Goal: Information Seeking & Learning: Find specific fact

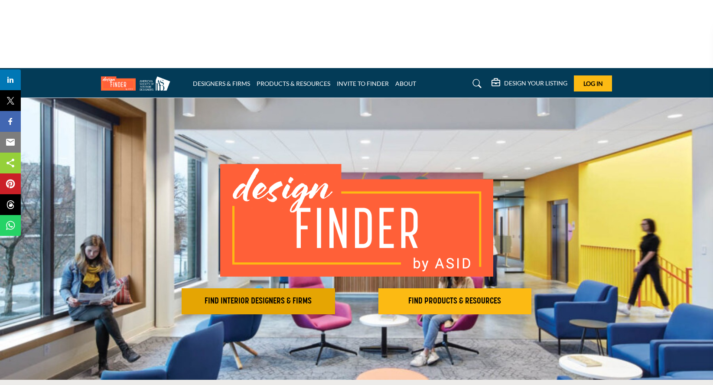
click at [277, 296] on h2 "FIND INTERIOR DESIGNERS & FIRMS" at bounding box center [258, 301] width 148 height 10
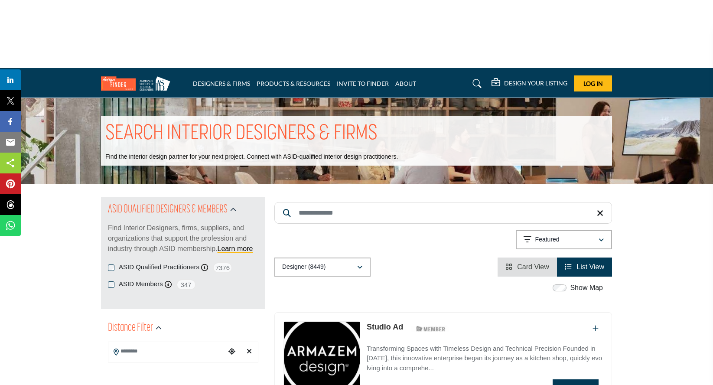
click at [405, 202] on input "Search Keyword" at bounding box center [443, 213] width 338 height 22
type input "*********"
